Goal: Information Seeking & Learning: Learn about a topic

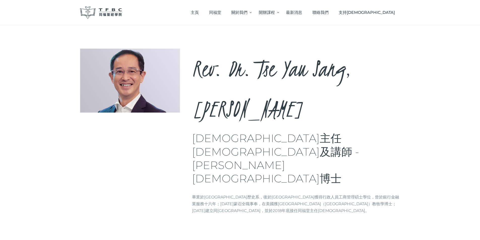
click at [112, 9] on img at bounding box center [101, 12] width 42 height 12
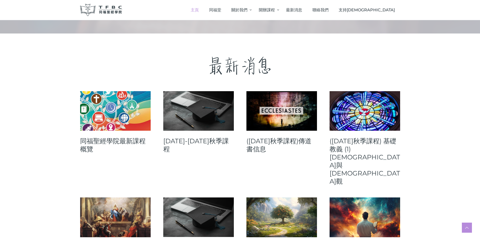
scroll to position [202, 0]
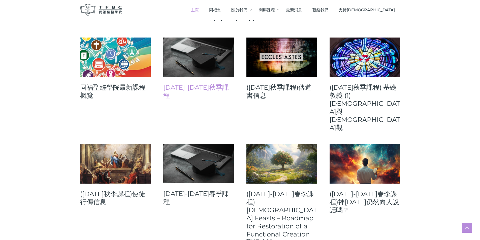
click at [181, 87] on link "2025-26年秋季課程" at bounding box center [198, 91] width 71 height 16
click at [122, 88] on link "同福聖經學院最新課程概覽" at bounding box center [115, 91] width 71 height 16
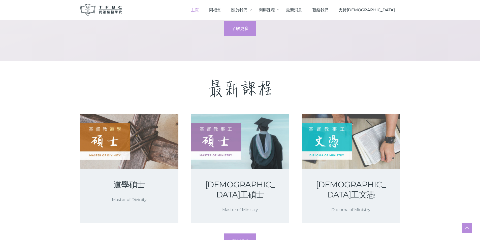
scroll to position [706, 0]
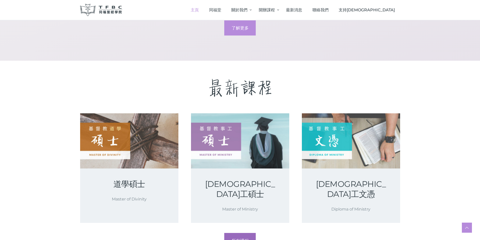
click at [251, 233] on link "所有課程" at bounding box center [239, 240] width 31 height 15
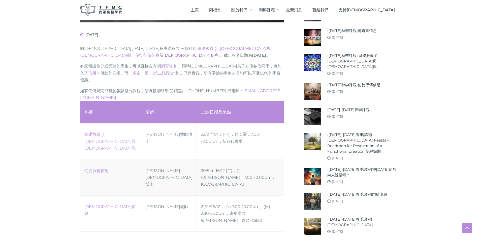
scroll to position [202, 0]
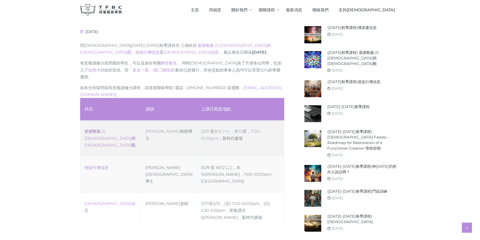
click at [129, 129] on link "‎基礎教義 (1) 聖靈觀與教會觀" at bounding box center [109, 138] width 51 height 18
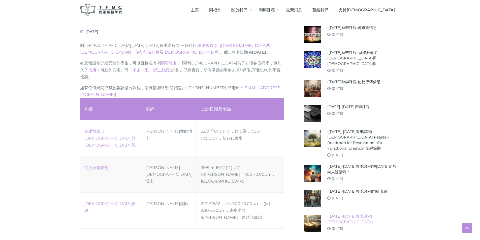
click at [343, 214] on link "(2024-25年春季課程)聖經神學" at bounding box center [364, 219] width 73 height 11
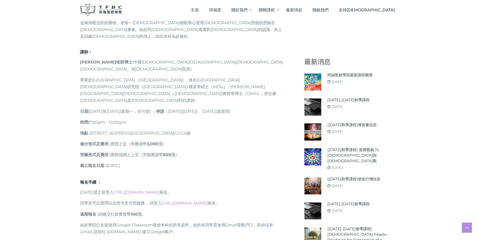
scroll to position [252, 0]
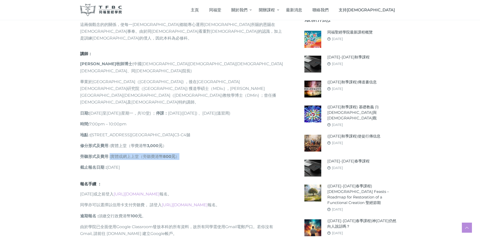
drag, startPoint x: 190, startPoint y: 124, endPoint x: 110, endPoint y: 123, distance: 79.9
click at [110, 153] on p "旁聽形式及費用 : 實體或網上上堂（旁聽費港幣 800元 ）" at bounding box center [182, 156] width 204 height 7
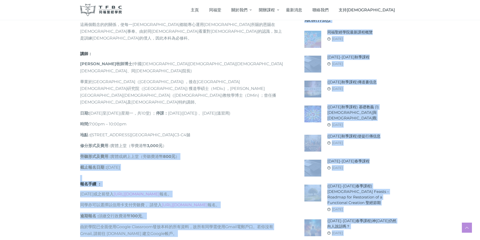
drag, startPoint x: 170, startPoint y: 110, endPoint x: 67, endPoint y: 112, distance: 102.9
click at [67, 112] on div "August 7, 2025 課程目的： 本科主要是探討這兩個教義，讓同學了解聖靈的屬性、工作、恩賜、果子和能力。另外，在教會觀方面，讓同學了解教會的本質、意…" at bounding box center [240, 97] width 480 height 520
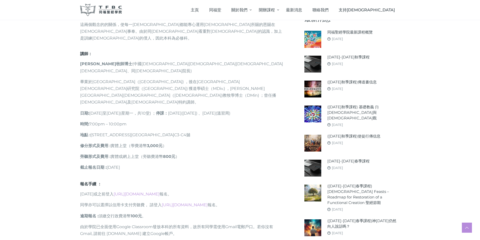
click at [238, 132] on p "地點 : 香港北角英皇道278-288號新時代廣場2樓C3-C4舖" at bounding box center [182, 135] width 204 height 7
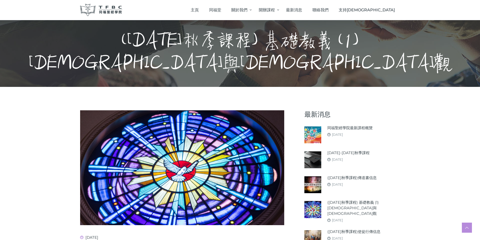
scroll to position [0, 0]
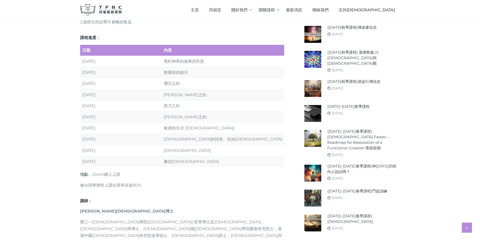
scroll to position [277, 0]
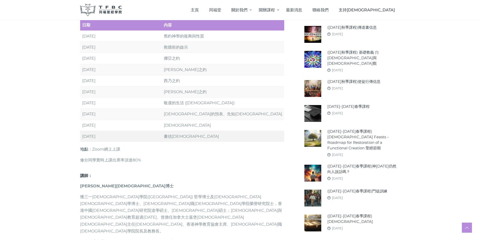
click at [178, 131] on td "書信神學" at bounding box center [223, 136] width 123 height 11
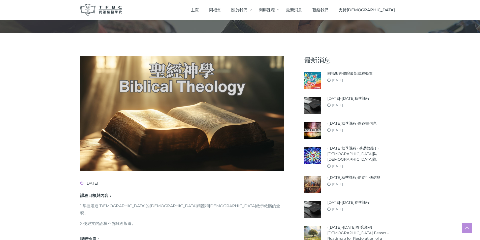
scroll to position [0, 0]
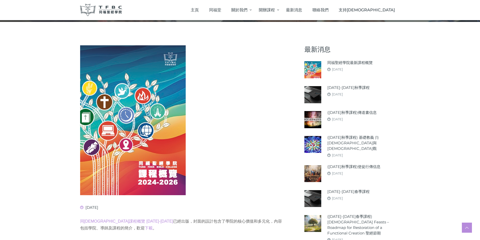
scroll to position [25, 0]
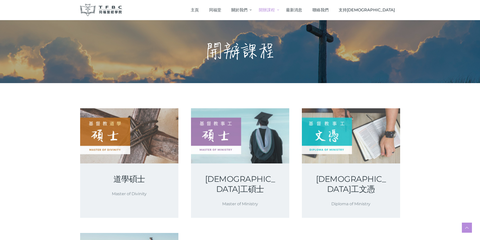
scroll to position [101, 0]
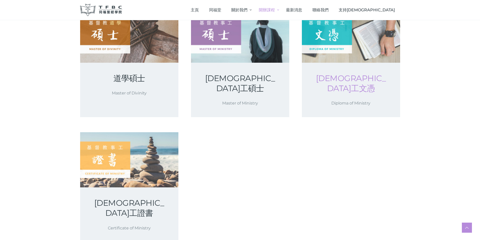
click at [360, 82] on link "[DEMOGRAPHIC_DATA]工文憑" at bounding box center [351, 83] width 74 height 20
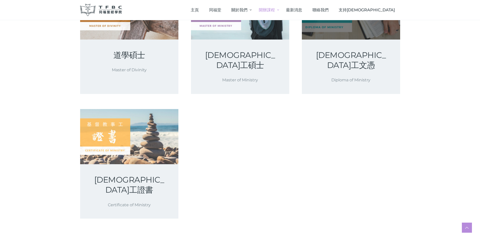
scroll to position [126, 0]
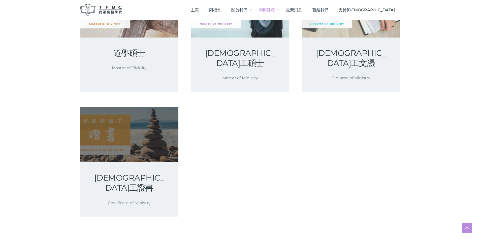
click at [93, 122] on link at bounding box center [129, 134] width 98 height 55
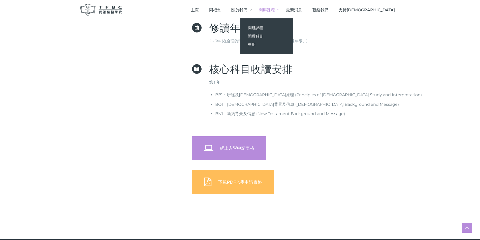
scroll to position [177, 0]
